Goal: Information Seeking & Learning: Learn about a topic

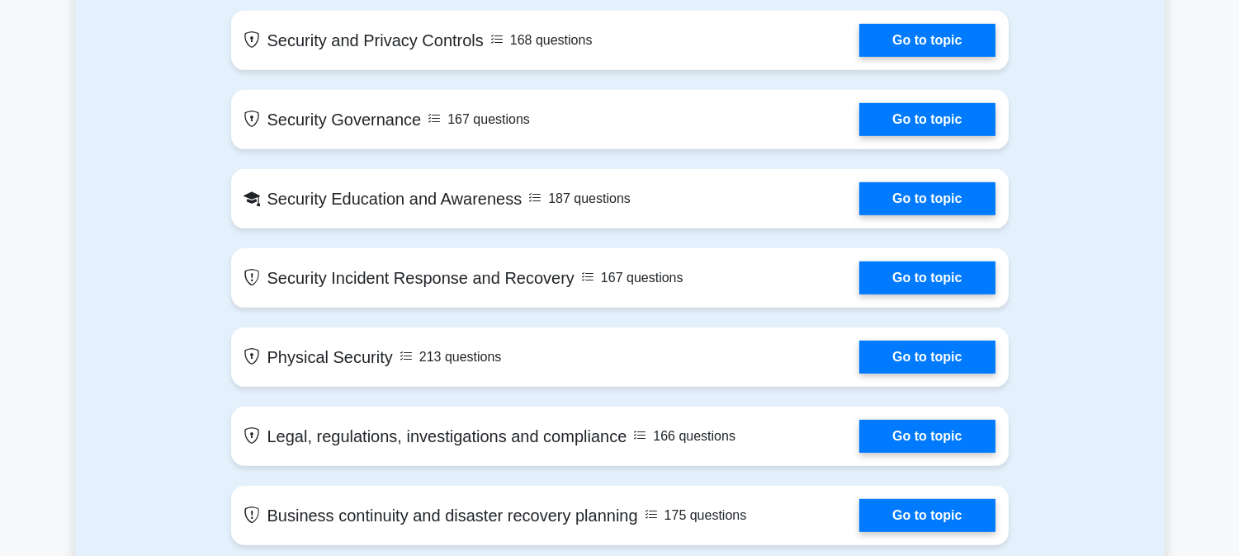
scroll to position [1709, 0]
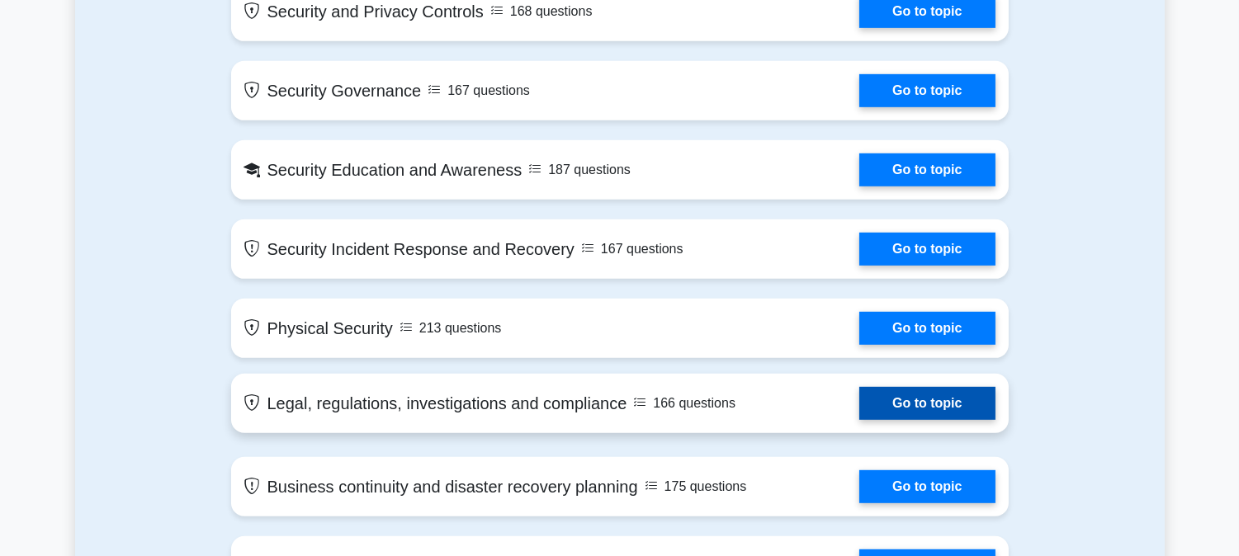
click at [884, 406] on link "Go to topic" at bounding box center [926, 403] width 135 height 33
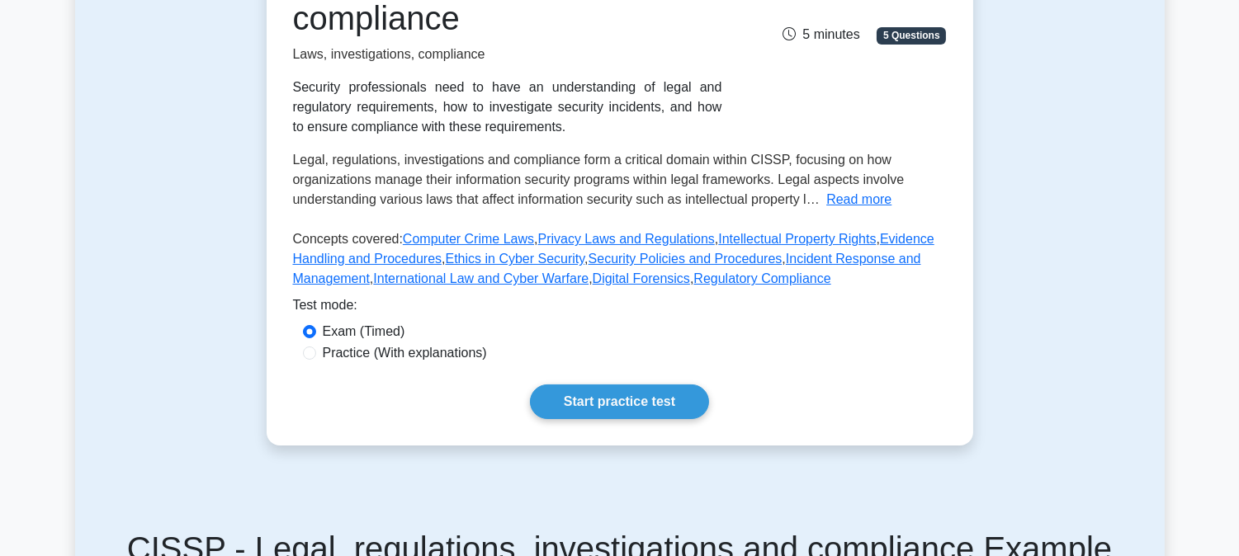
scroll to position [348, 0]
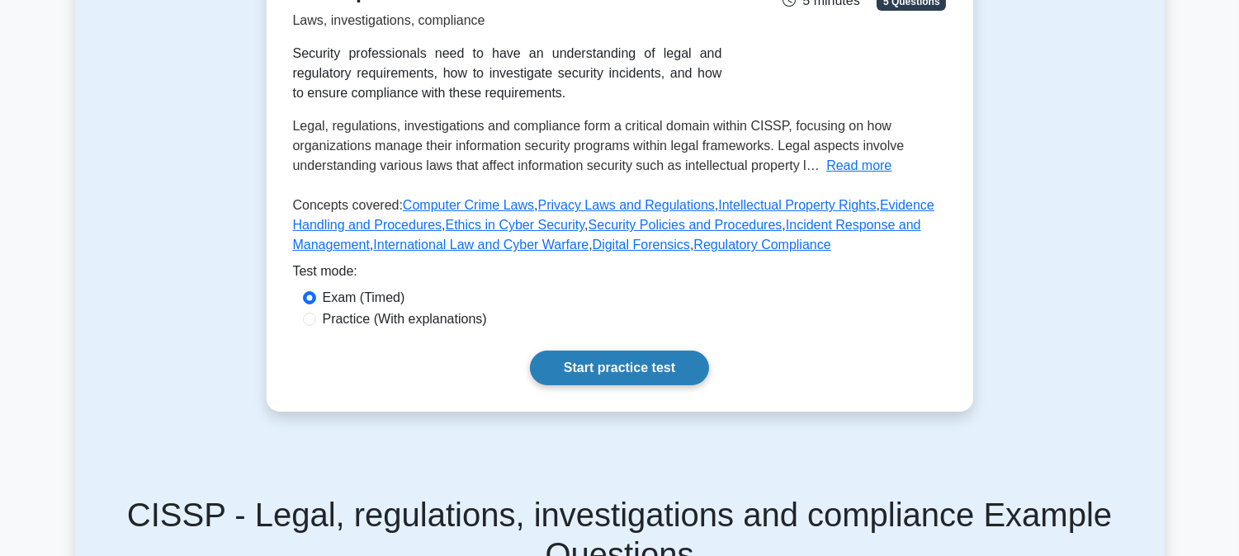
click at [638, 361] on link "Start practice test" at bounding box center [619, 368] width 179 height 35
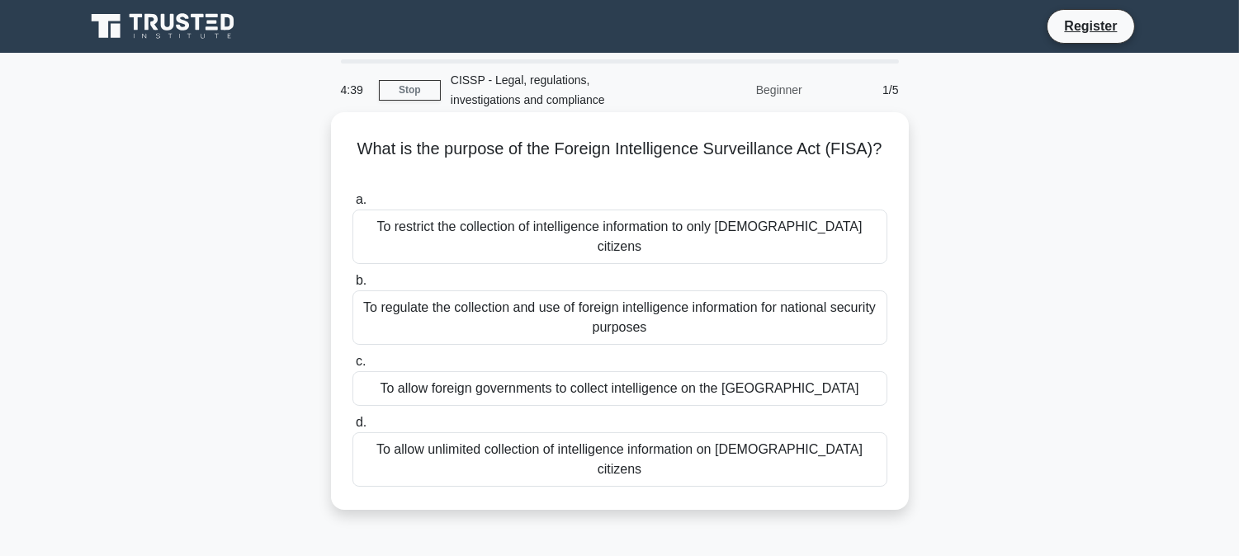
click at [649, 291] on div "To regulate the collection and use of foreign intelligence information for nati…" at bounding box center [619, 317] width 535 height 54
click at [352, 286] on input "b. To regulate the collection and use of foreign intelligence information for n…" at bounding box center [352, 281] width 0 height 11
